Goal: Information Seeking & Learning: Learn about a topic

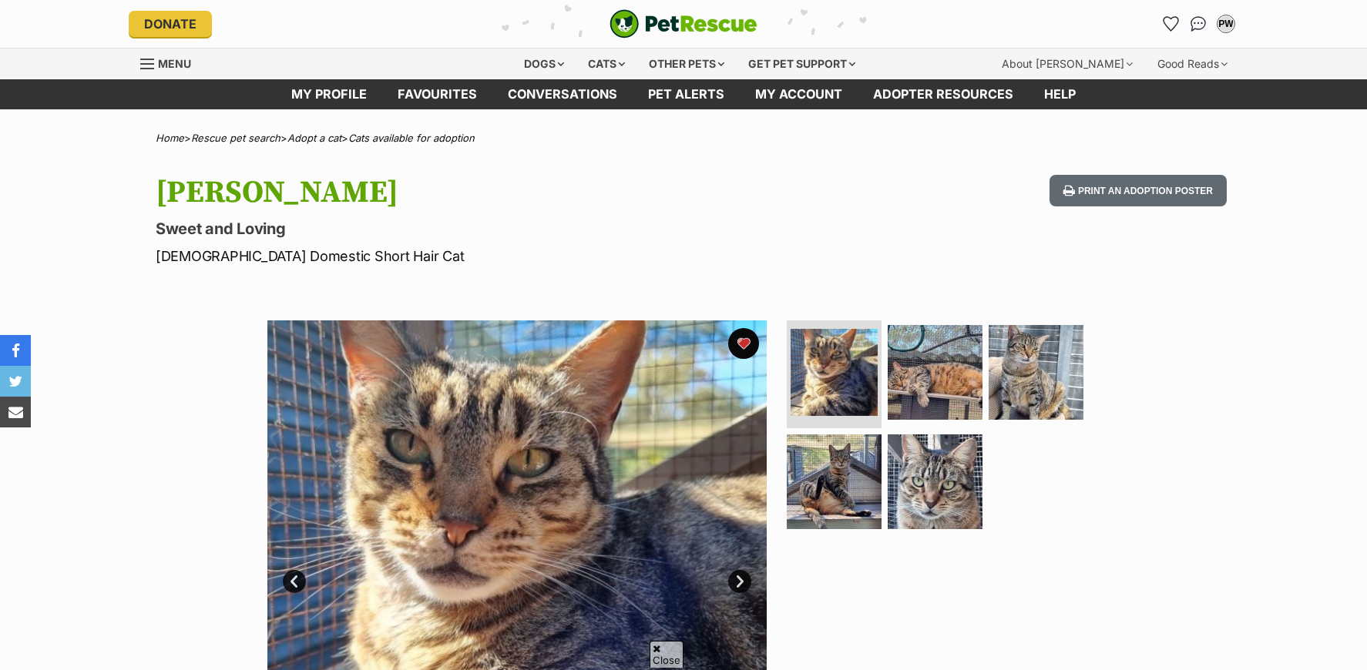
scroll to position [206, 0]
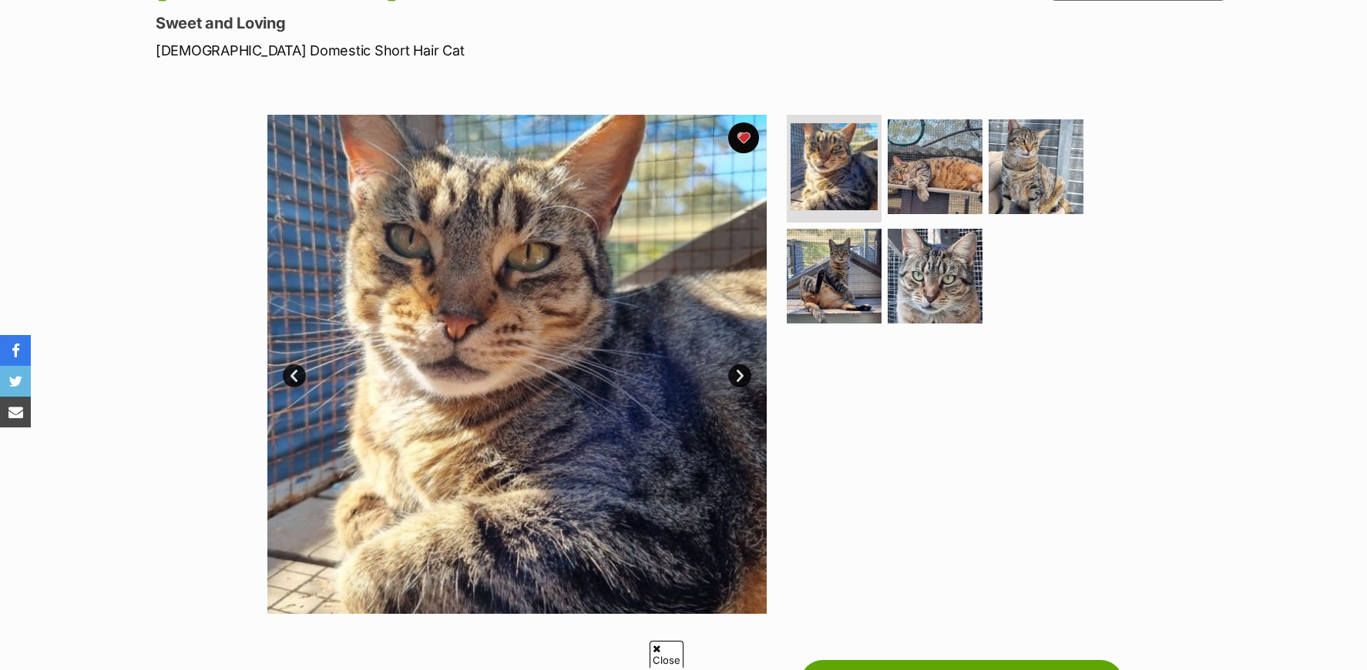
click at [291, 378] on link "Prev" at bounding box center [294, 375] width 23 height 23
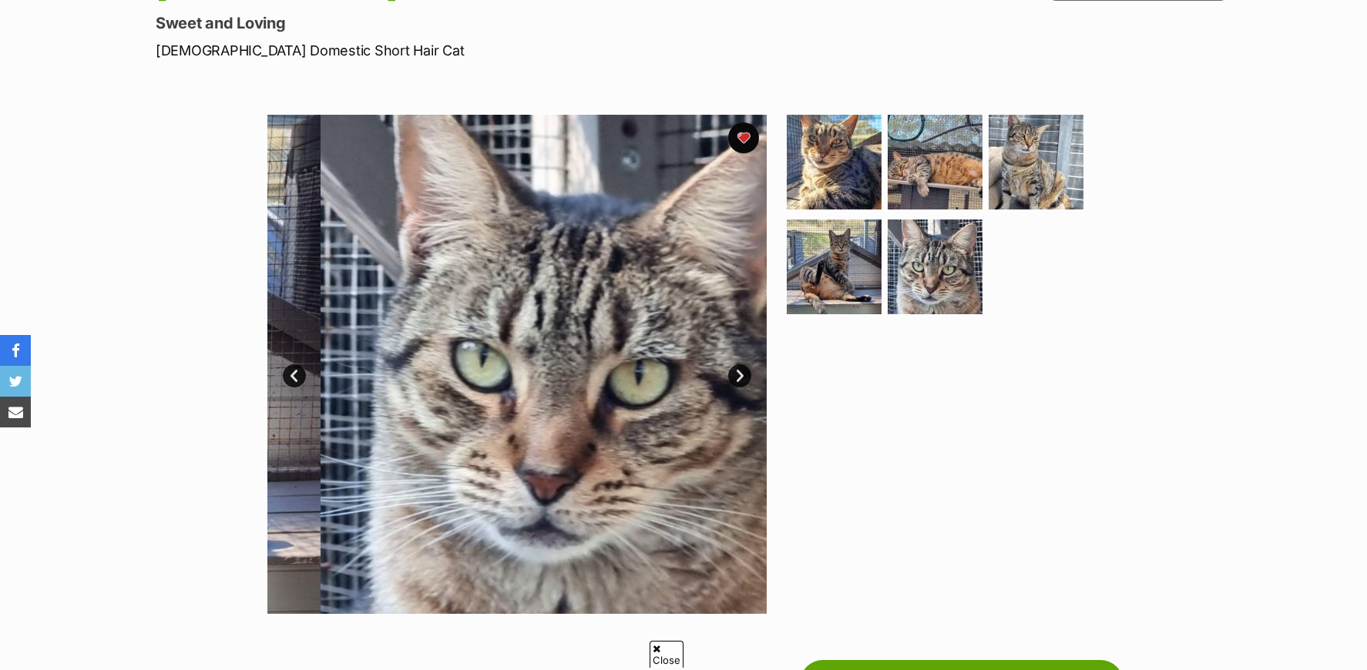
scroll to position [0, 0]
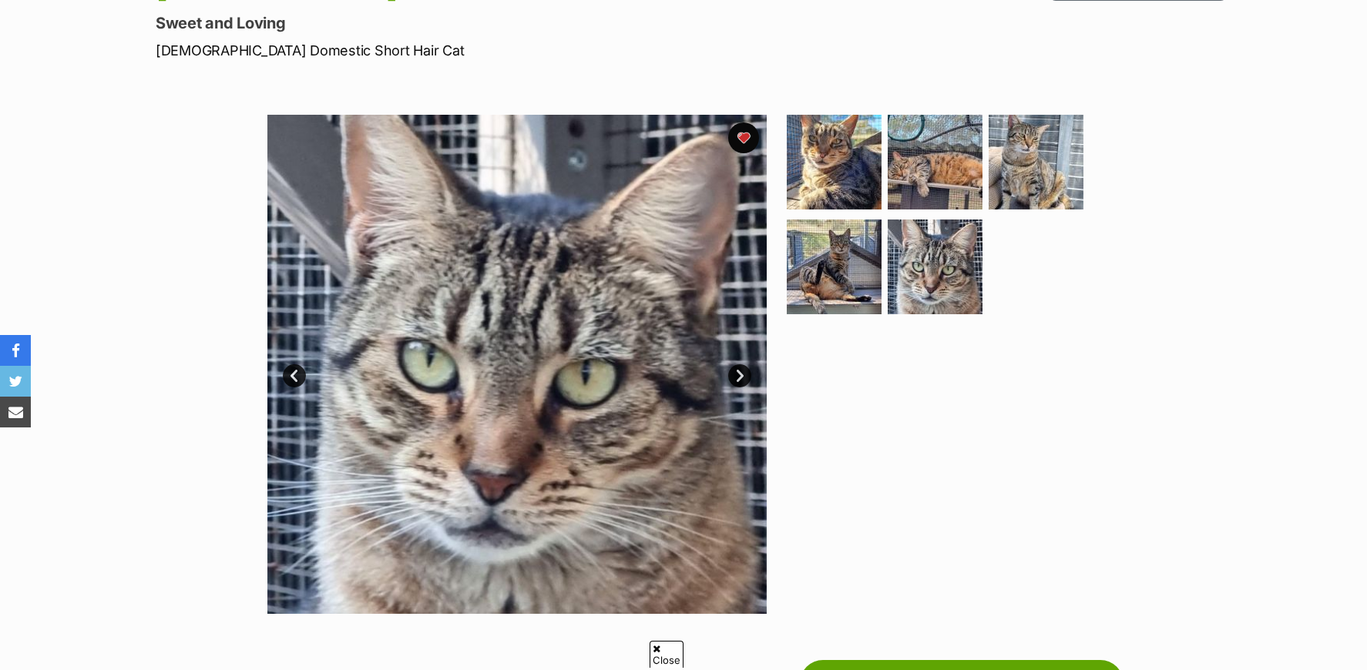
click at [291, 378] on link "Prev" at bounding box center [294, 375] width 23 height 23
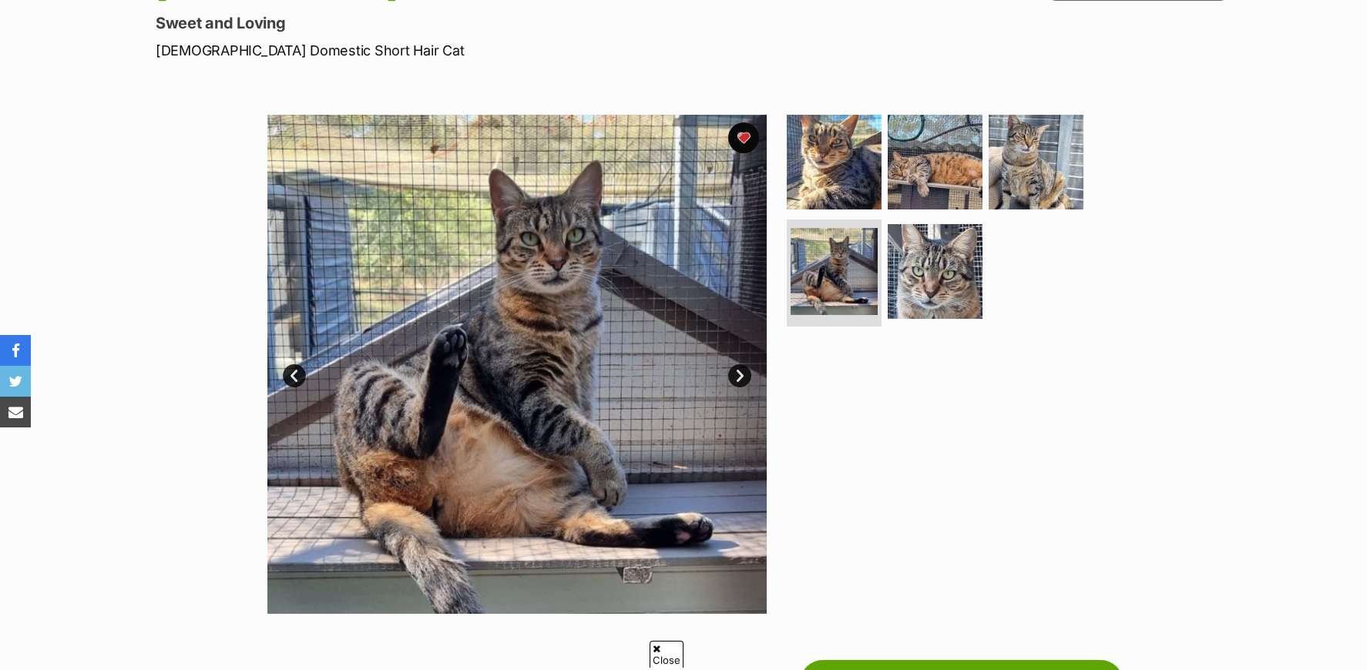
click at [291, 378] on link "Prev" at bounding box center [294, 375] width 23 height 23
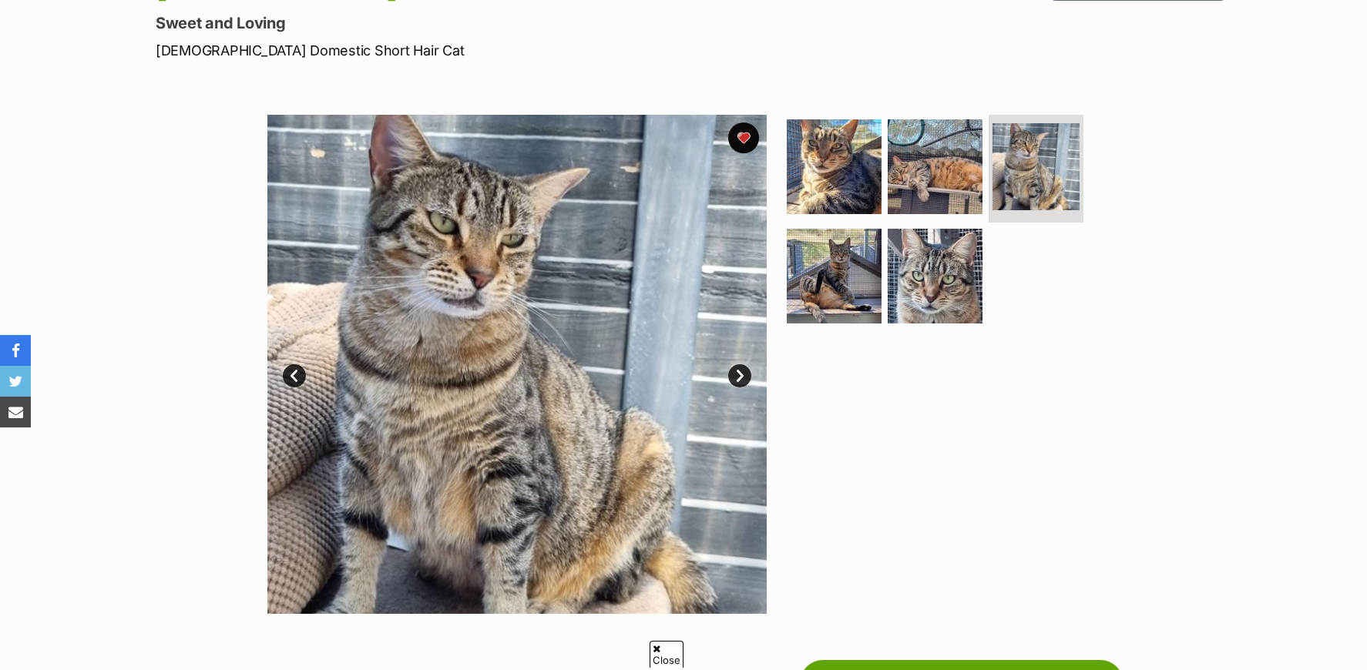
click at [291, 378] on link "Prev" at bounding box center [294, 375] width 23 height 23
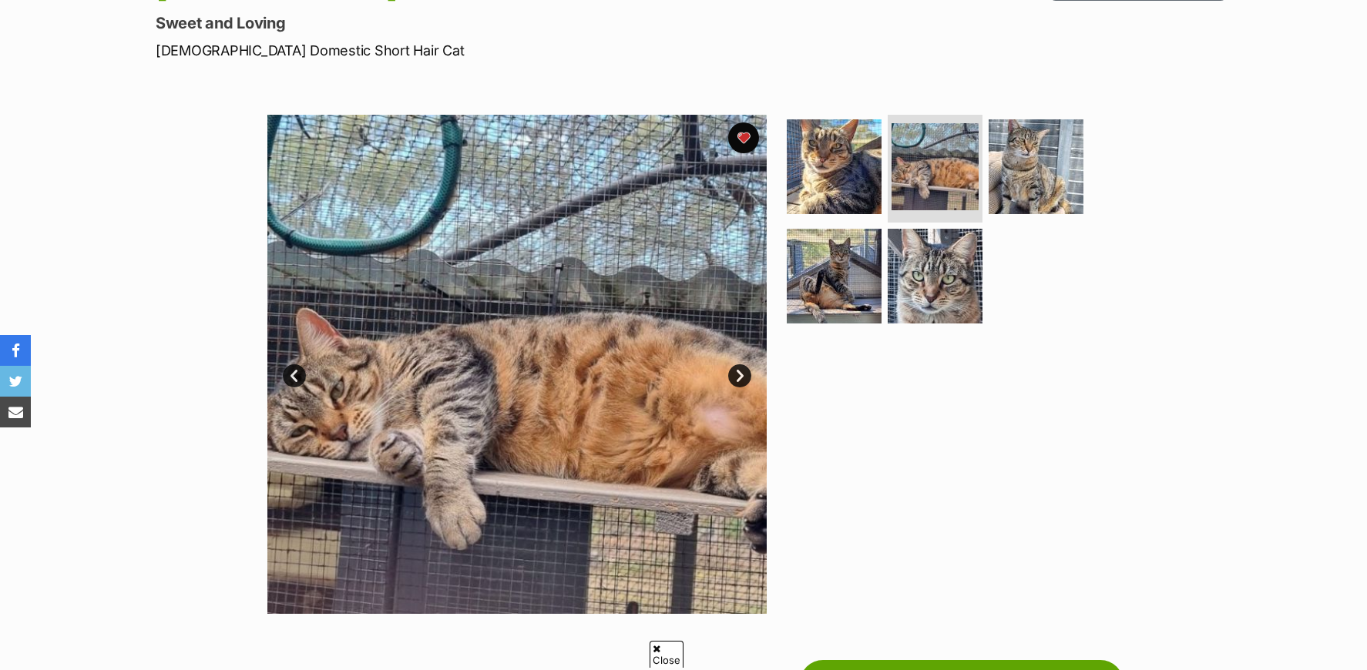
click at [291, 378] on link "Prev" at bounding box center [294, 375] width 23 height 23
